Goal: Information Seeking & Learning: Understand process/instructions

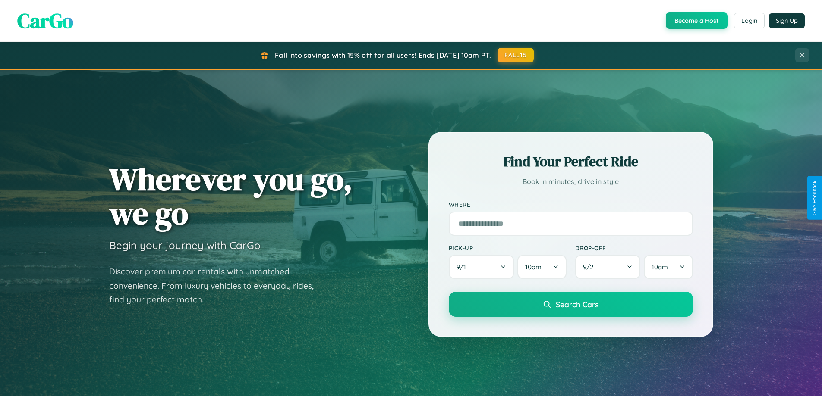
scroll to position [1659, 0]
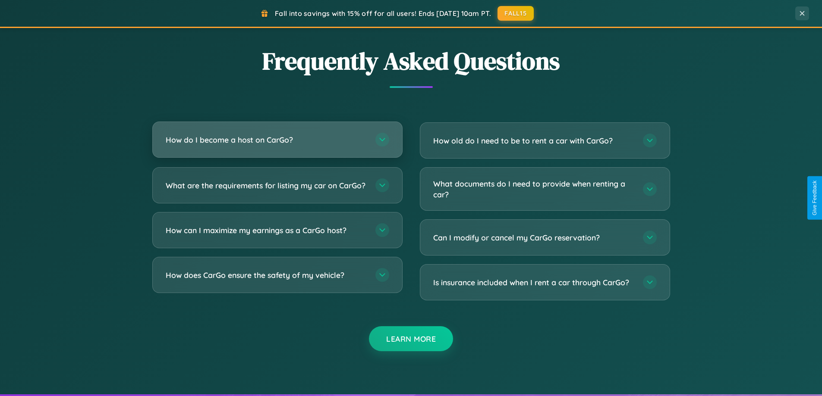
click at [277, 140] on h3 "How do I become a host on CarGo?" at bounding box center [266, 140] width 201 height 11
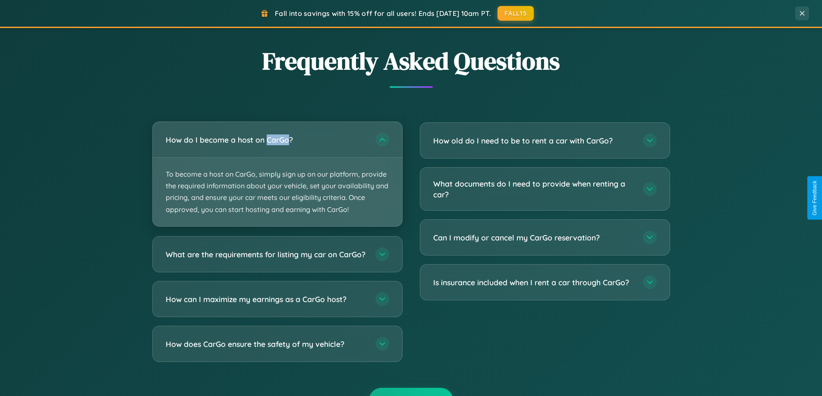
click at [277, 174] on p "To become a host on CarGo, simply sign up on our platform, provide the required…" at bounding box center [277, 192] width 249 height 69
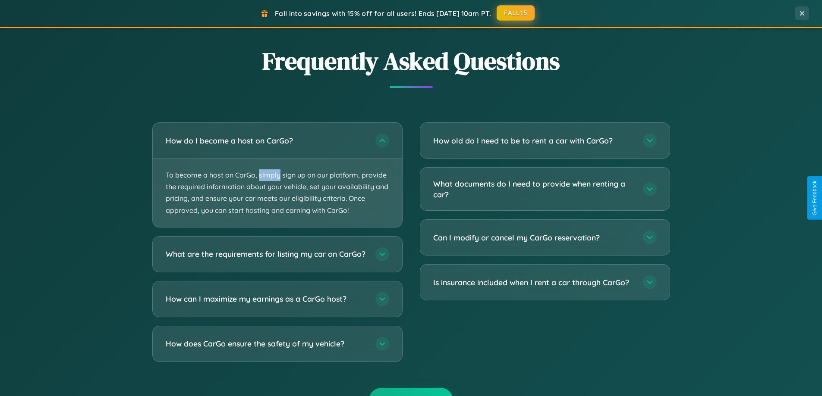
click at [516, 13] on button "FALL15" at bounding box center [515, 13] width 38 height 16
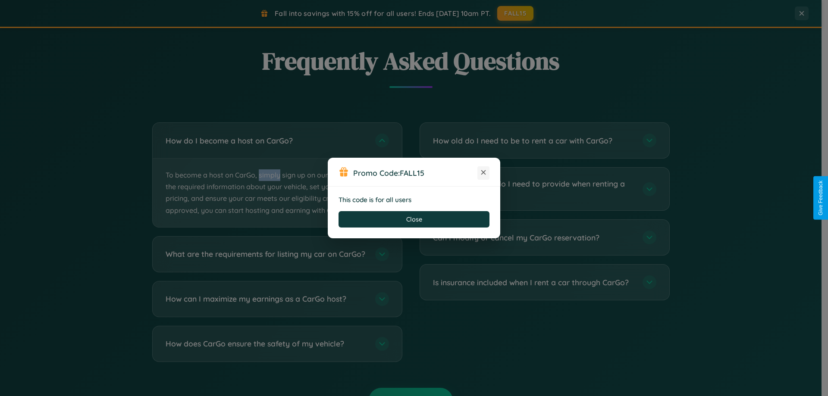
click at [483, 173] on icon at bounding box center [483, 172] width 9 height 9
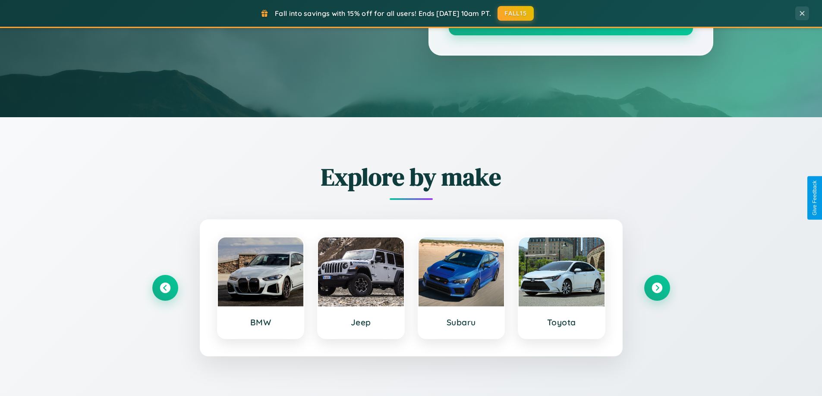
scroll to position [0, 0]
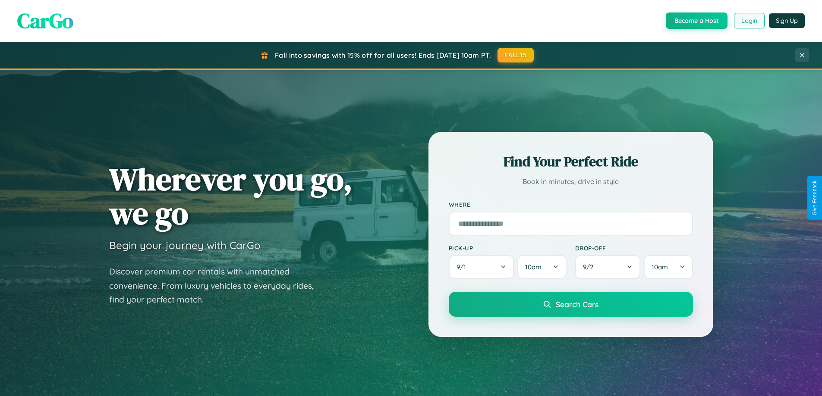
click at [748, 21] on button "Login" at bounding box center [749, 21] width 31 height 16
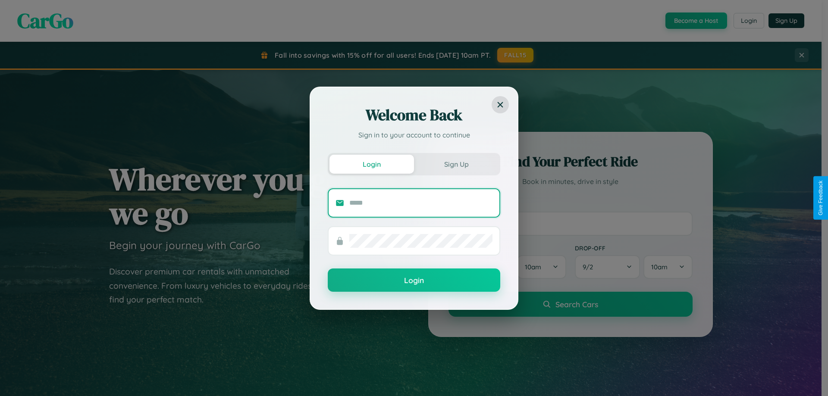
click at [421, 203] on input "text" at bounding box center [420, 203] width 143 height 14
type input "**********"
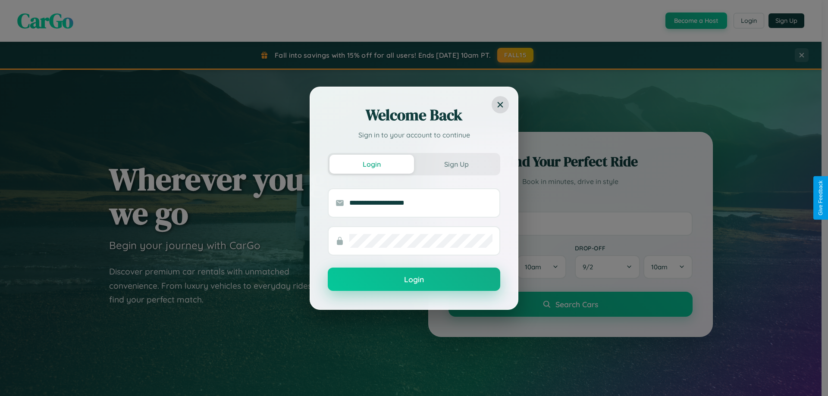
click at [414, 280] on button "Login" at bounding box center [414, 279] width 173 height 23
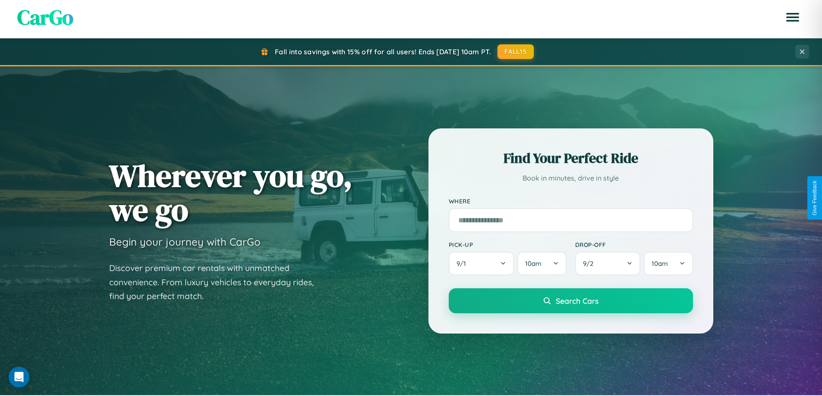
scroll to position [372, 0]
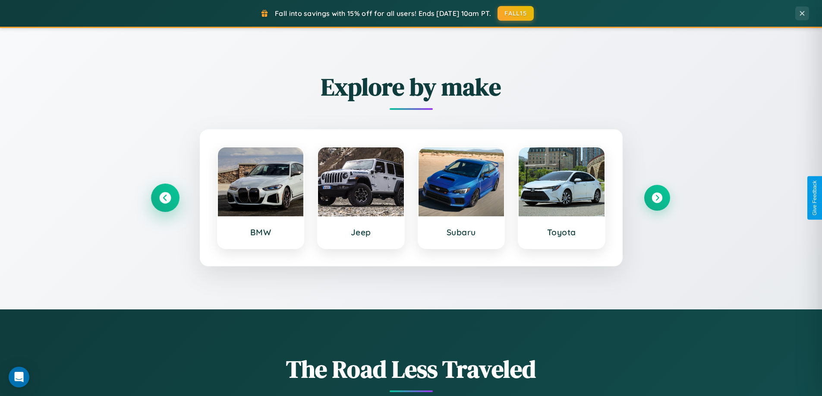
click at [165, 198] on icon at bounding box center [165, 198] width 12 height 12
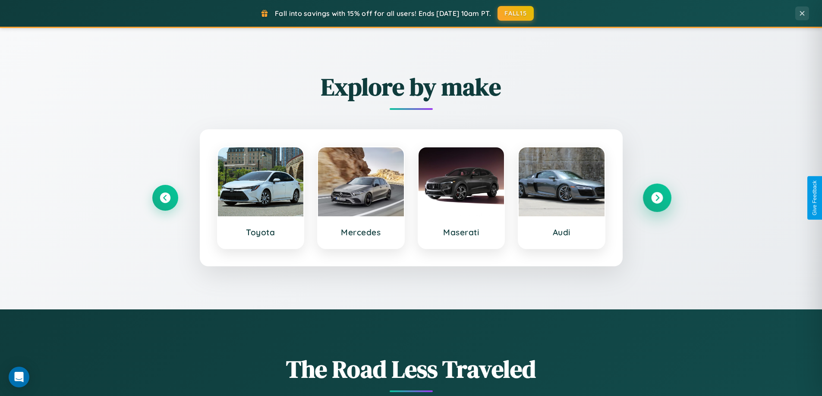
click at [656, 198] on icon at bounding box center [657, 198] width 12 height 12
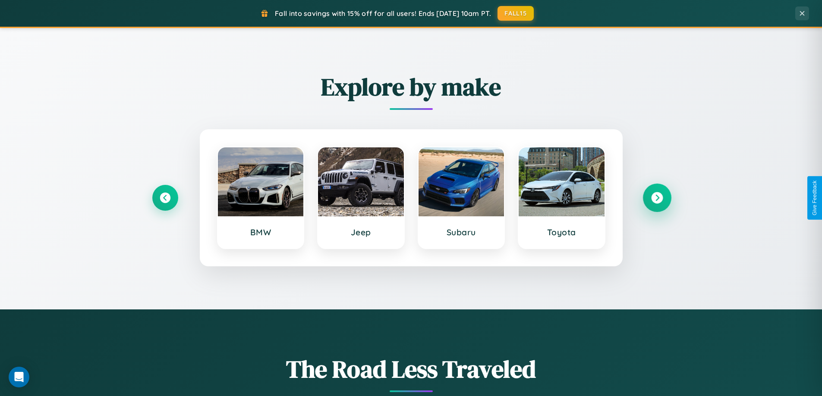
click at [656, 198] on icon at bounding box center [657, 198] width 12 height 12
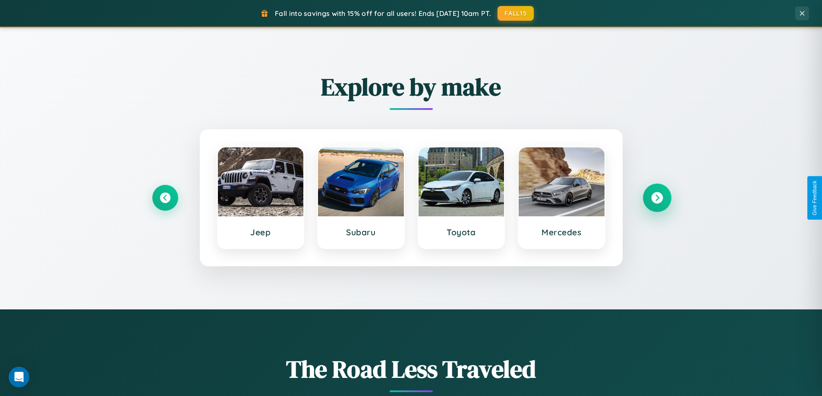
click at [656, 198] on icon at bounding box center [657, 198] width 12 height 12
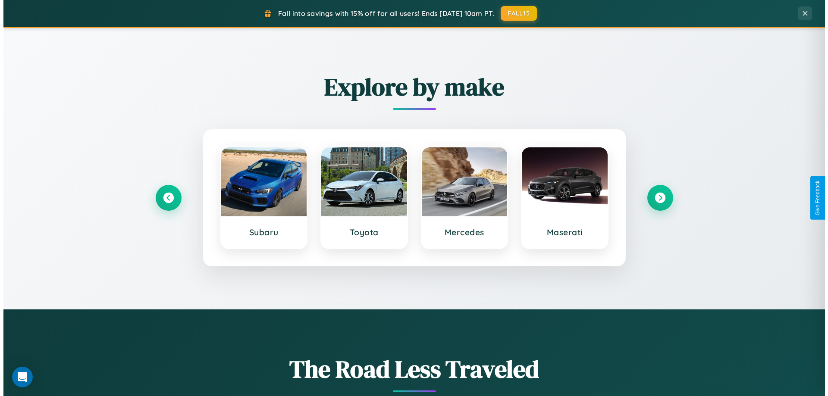
scroll to position [0, 0]
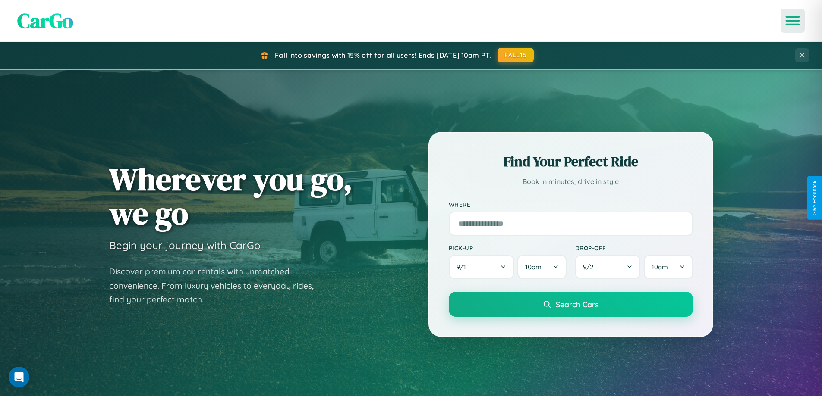
click at [792, 21] on icon "Open menu" at bounding box center [792, 21] width 13 height 8
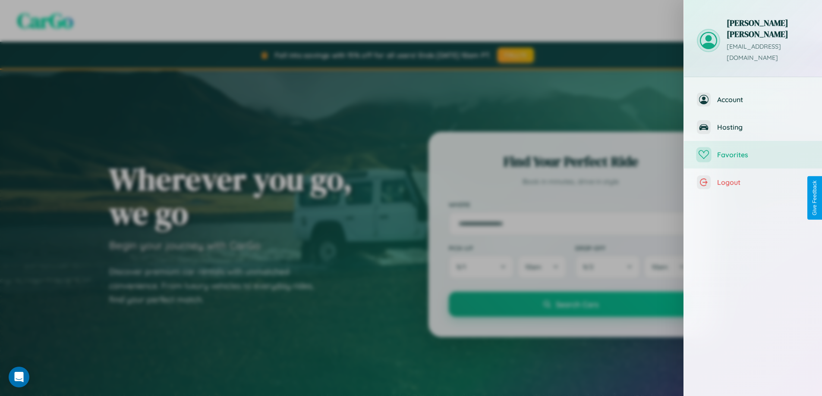
click at [753, 151] on span "Favorites" at bounding box center [763, 155] width 92 height 9
